Goal: Task Accomplishment & Management: Manage account settings

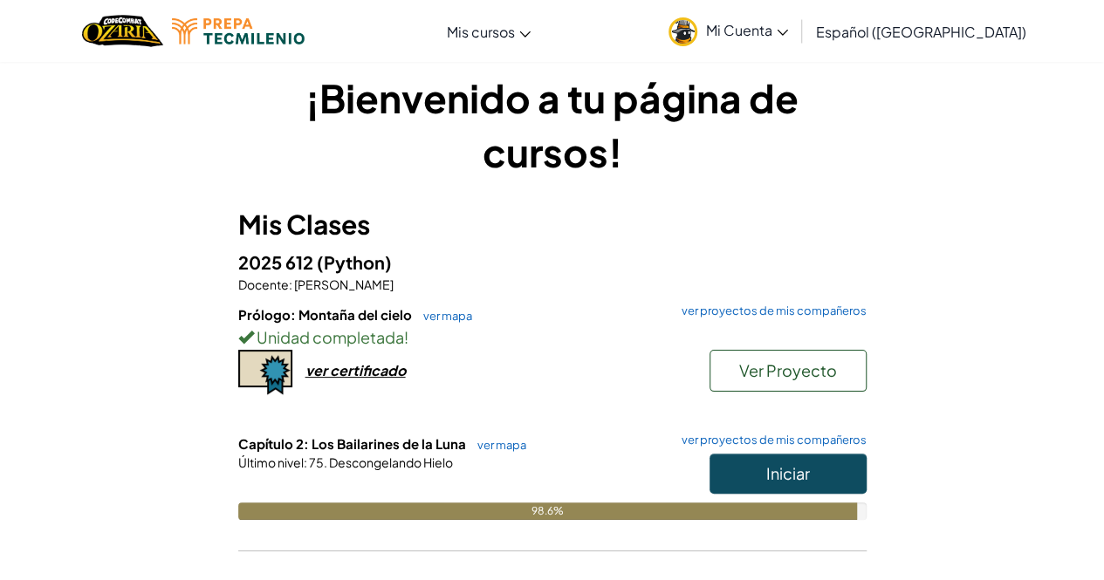
scroll to position [15, 0]
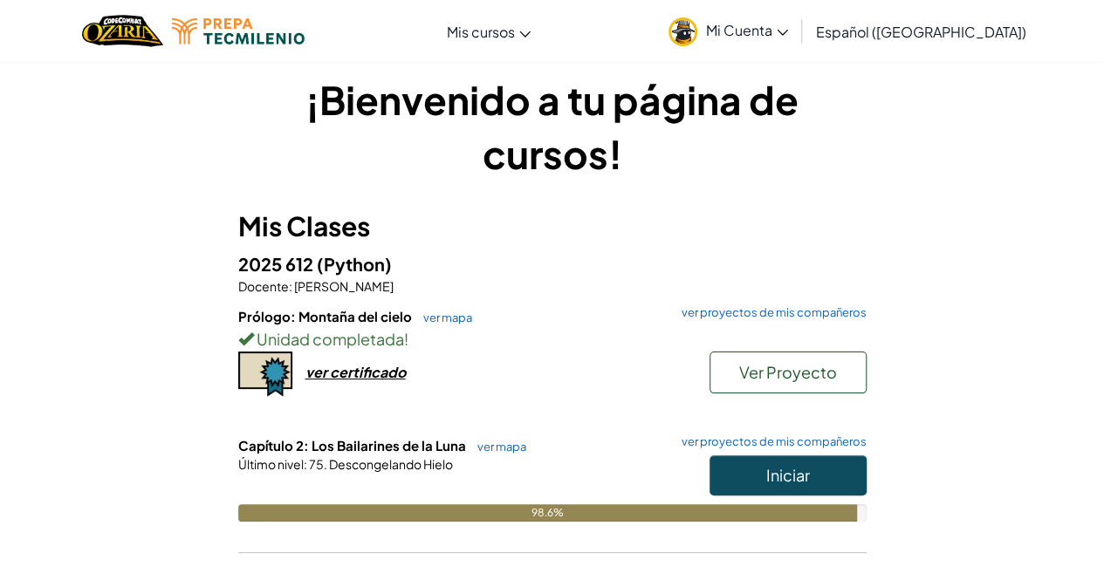
click at [788, 22] on span "Mi Cuenta" at bounding box center [747, 30] width 82 height 18
